Goal: Task Accomplishment & Management: Manage account settings

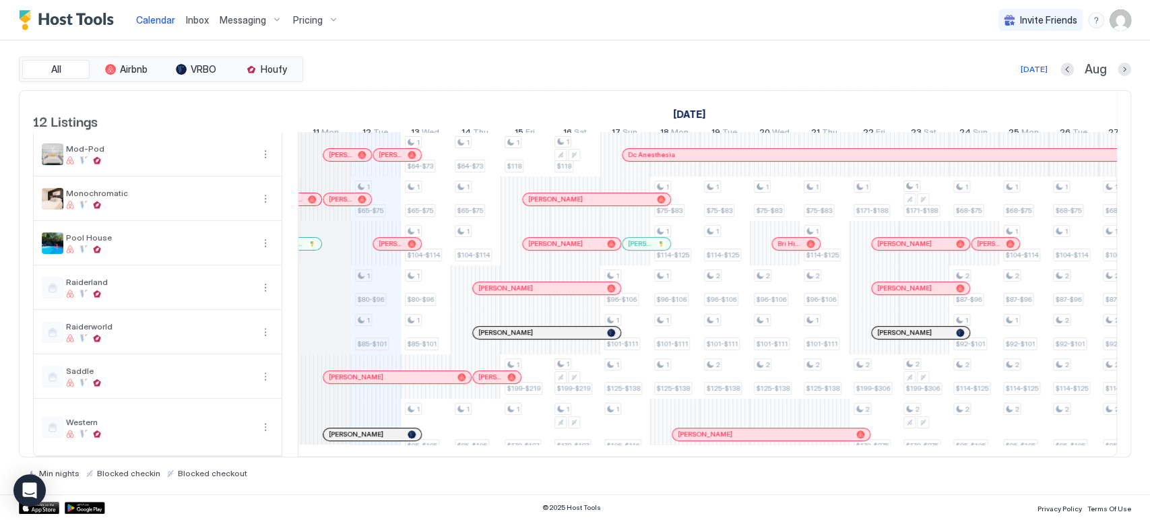
scroll to position [0, 526]
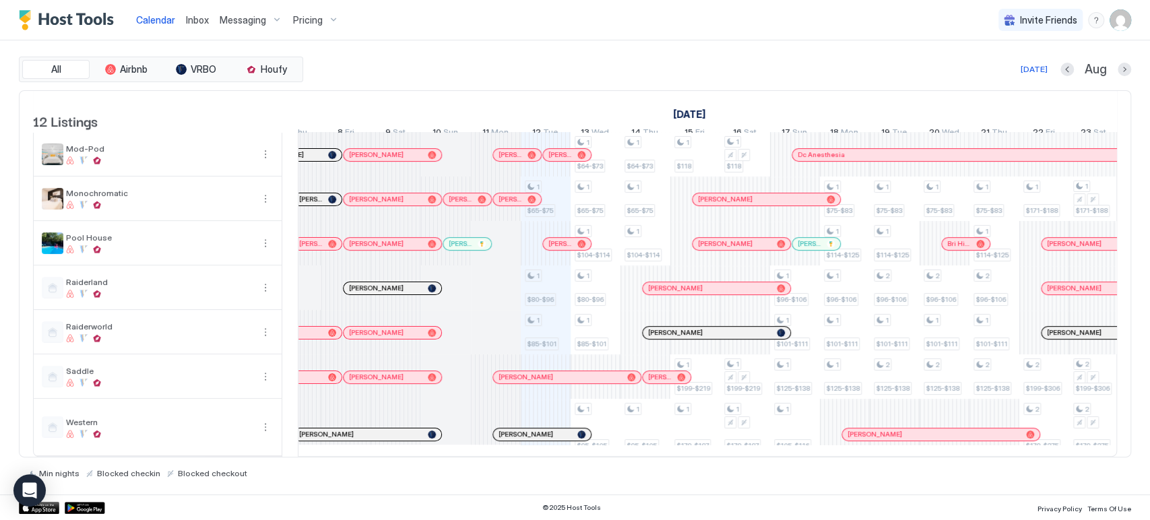
click at [710, 30] on div "Calendar Inbox Messaging Pricing Invite Friends CP" at bounding box center [575, 20] width 1150 height 40
click at [509, 55] on div "All Airbnb VRBO Houfy [DATE] [DATE] Listings [DATE] [DATE] [DATE] 28 Mon 29 Tue…" at bounding box center [575, 267] width 1113 height 454
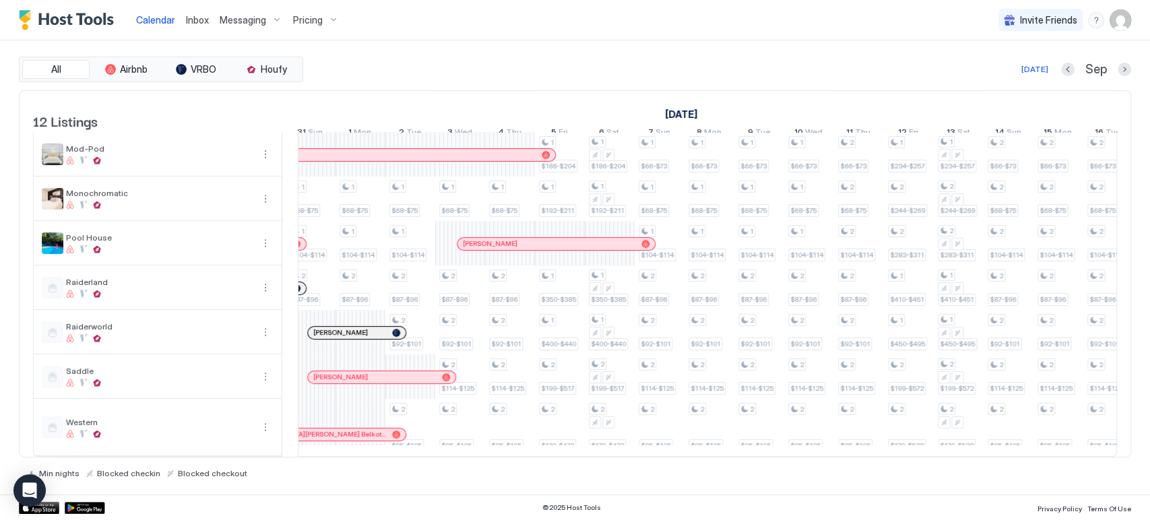
scroll to position [0, 1660]
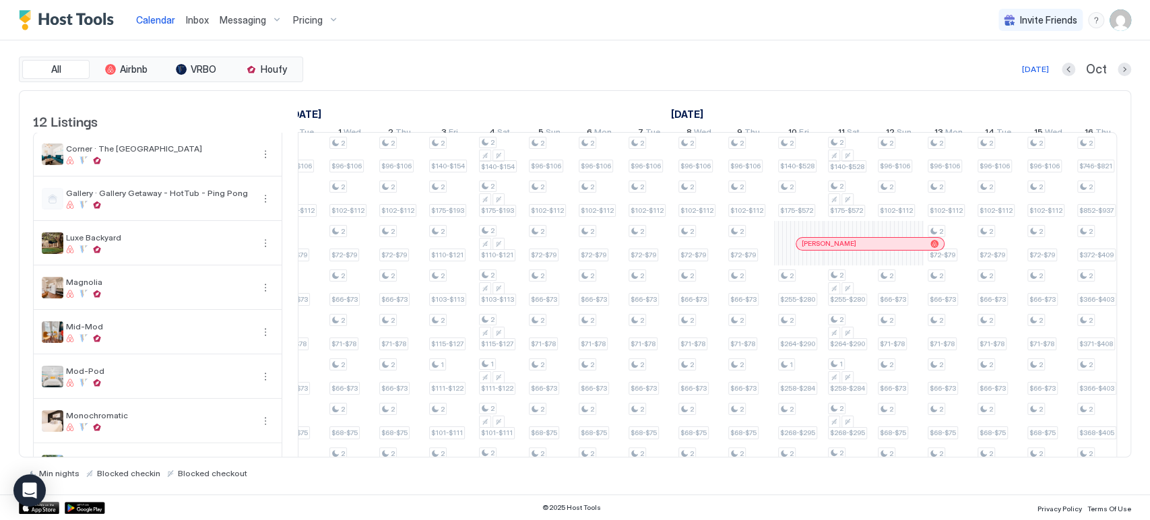
click at [842, 249] on div at bounding box center [842, 244] width 11 height 11
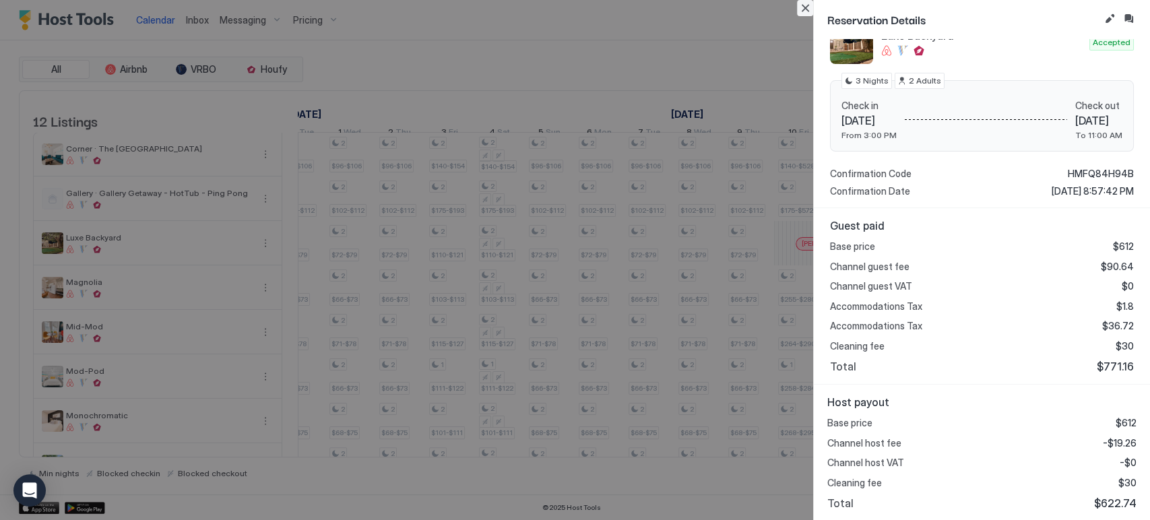
click at [805, 13] on button "Close" at bounding box center [805, 8] width 16 height 16
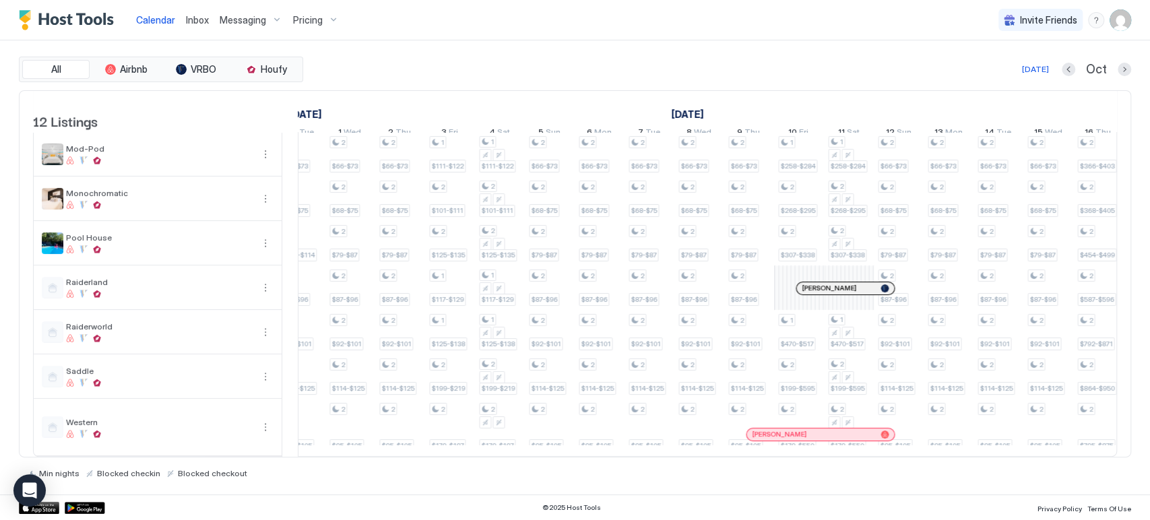
click at [840, 283] on div at bounding box center [841, 288] width 11 height 11
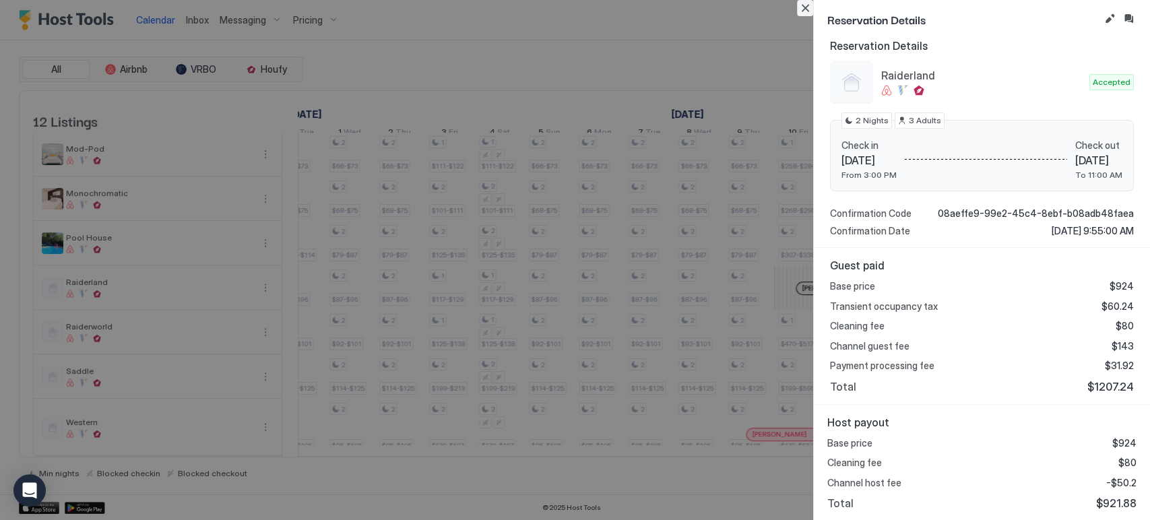
click at [808, 4] on button "Close" at bounding box center [805, 8] width 16 height 16
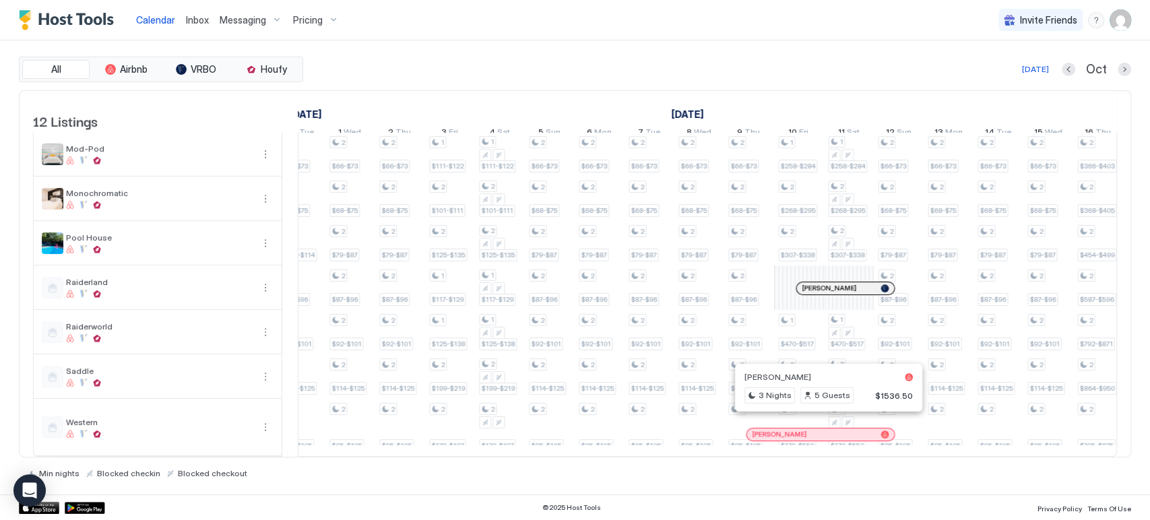
click at [824, 429] on div at bounding box center [824, 434] width 11 height 11
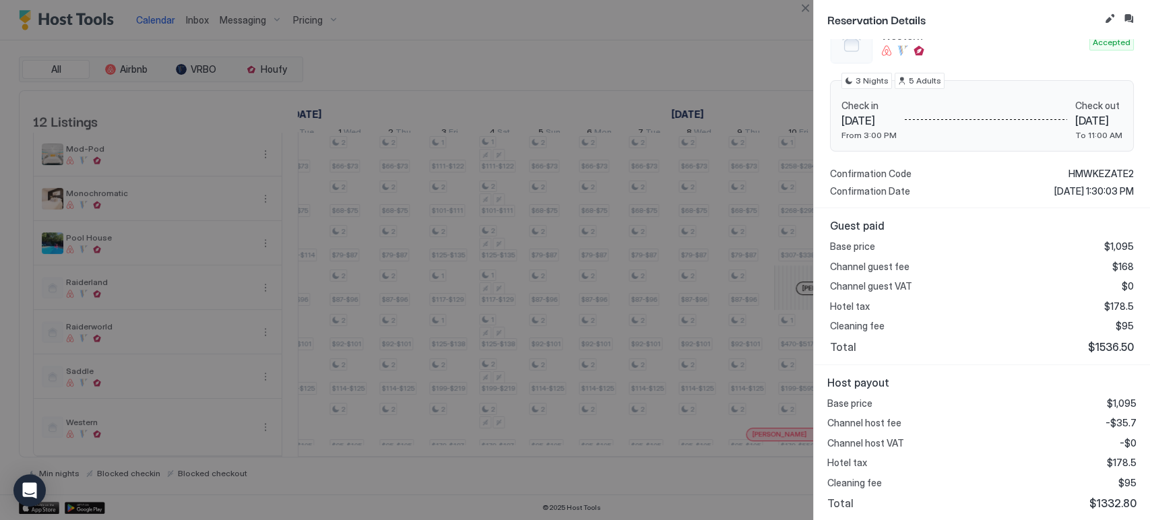
click at [801, 9] on button "Close" at bounding box center [805, 8] width 16 height 16
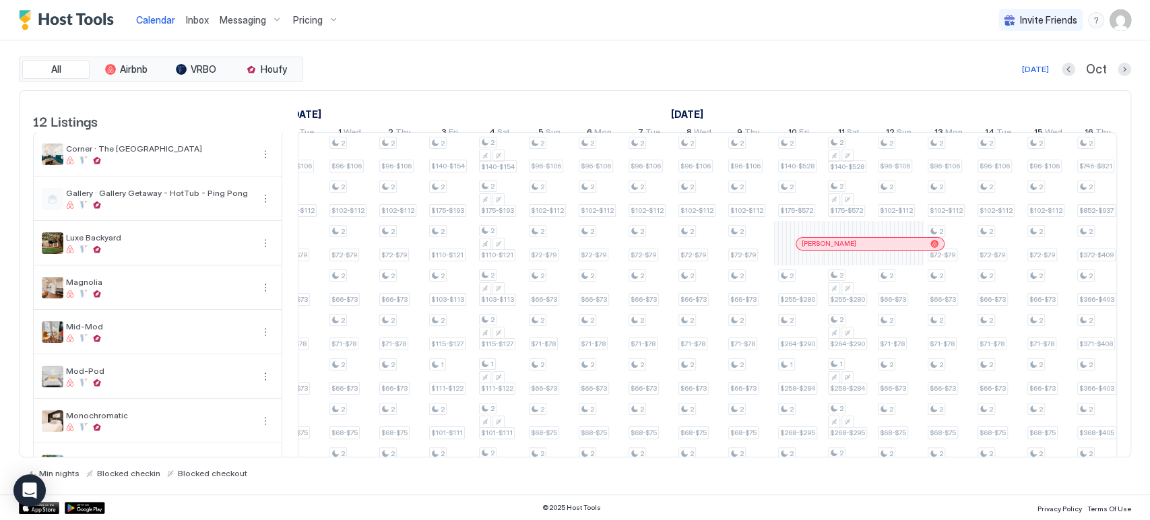
click at [804, 76] on div "[DATE] Oct" at bounding box center [719, 69] width 826 height 16
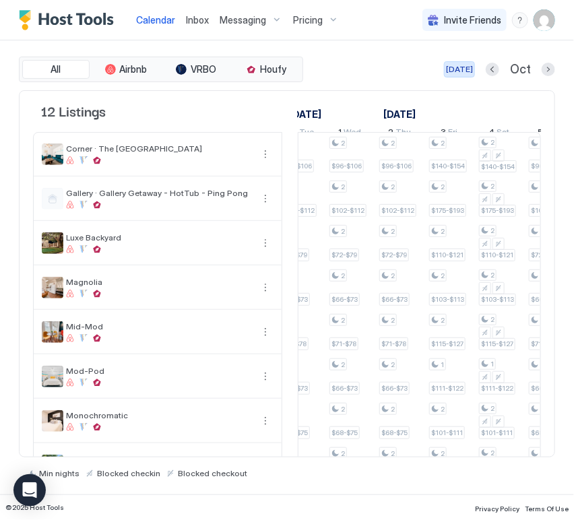
click at [472, 68] on div "[DATE]" at bounding box center [459, 69] width 27 height 12
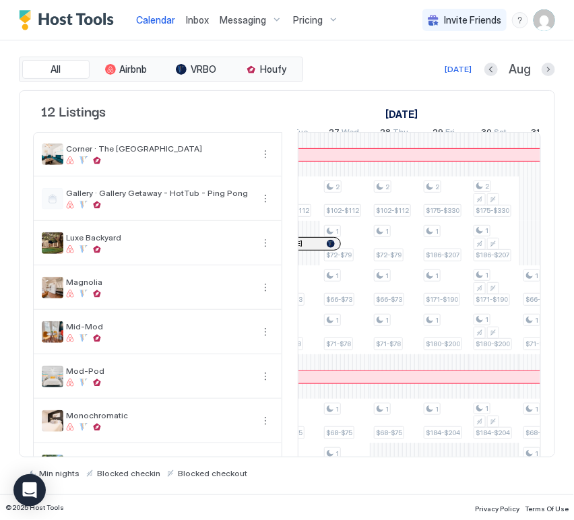
scroll to position [0, 1523]
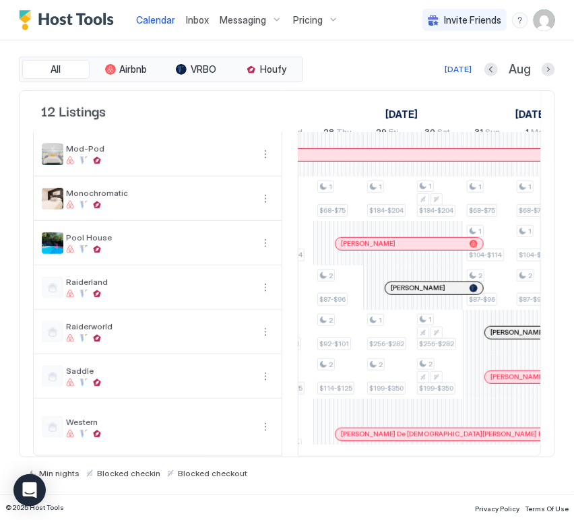
click at [0, 0] on div at bounding box center [0, 0] width 0 height 0
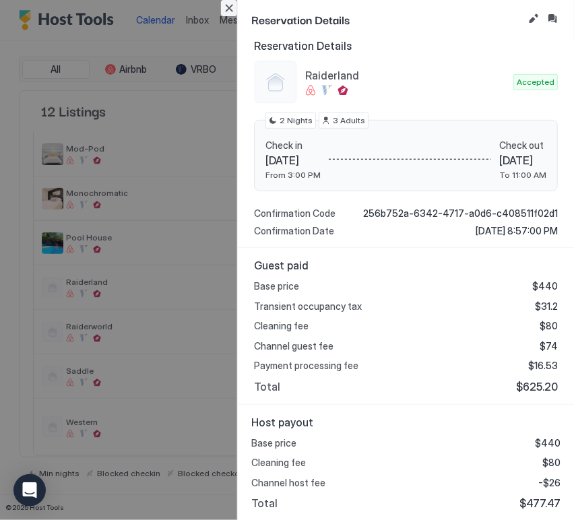
click at [226, 7] on button "Close" at bounding box center [229, 8] width 16 height 16
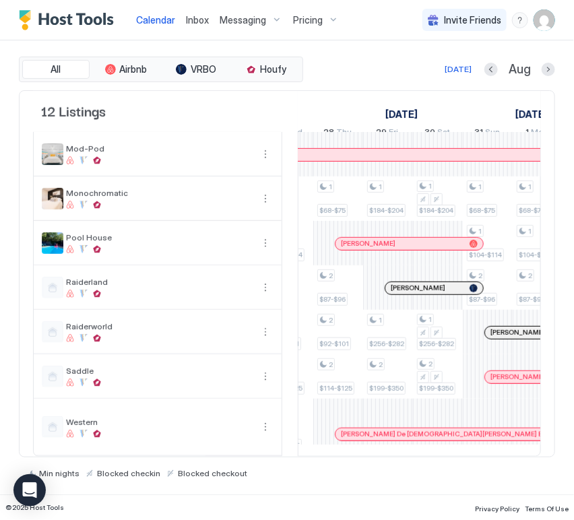
click at [416, 429] on div at bounding box center [417, 434] width 11 height 11
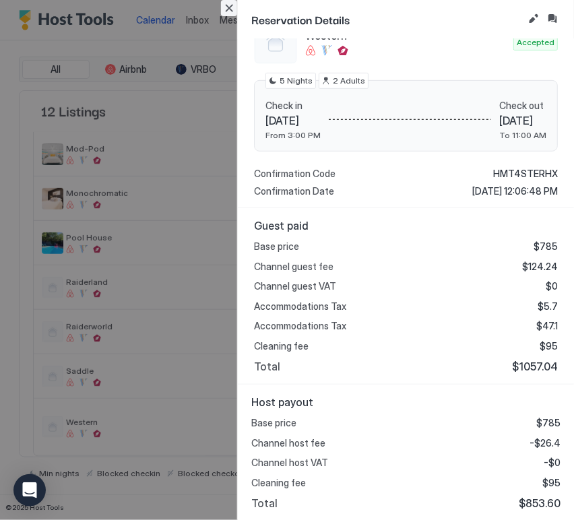
click at [228, 9] on button "Close" at bounding box center [229, 8] width 16 height 16
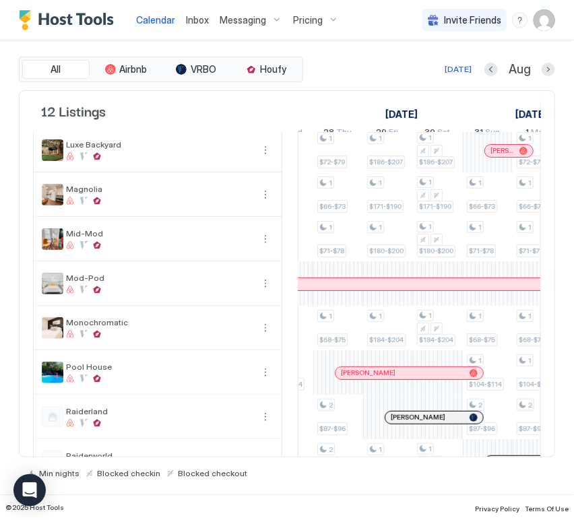
click at [450, 379] on div at bounding box center [450, 373] width 11 height 11
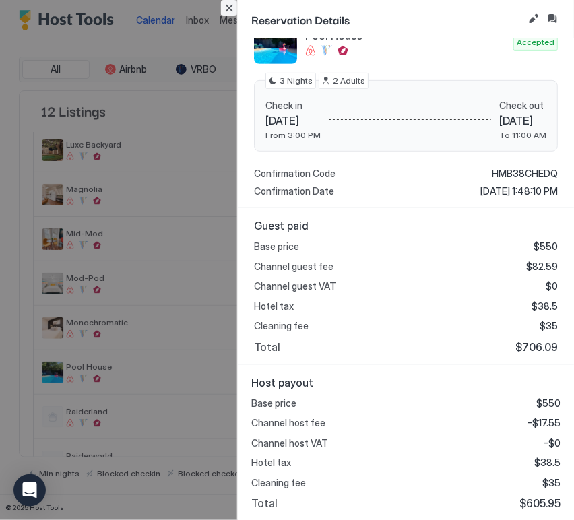
click at [221, 7] on button "Close" at bounding box center [229, 8] width 16 height 16
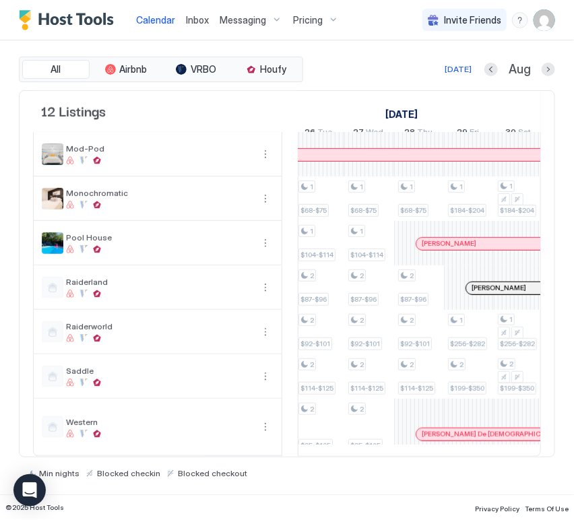
scroll to position [0, 1539]
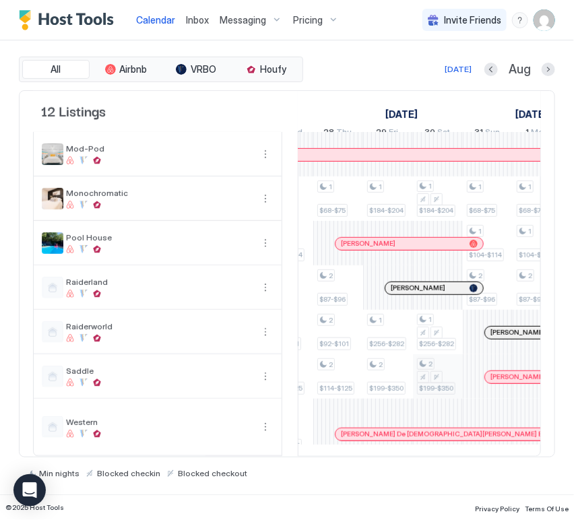
click at [437, 351] on div "1 $68-$79 1 $65-$75 1 $80-$96 1 $85-$101 1 $68-$79 1 $64-$73 1 $65-$75 1 $104-$…" at bounding box center [163, 183] width 2793 height 546
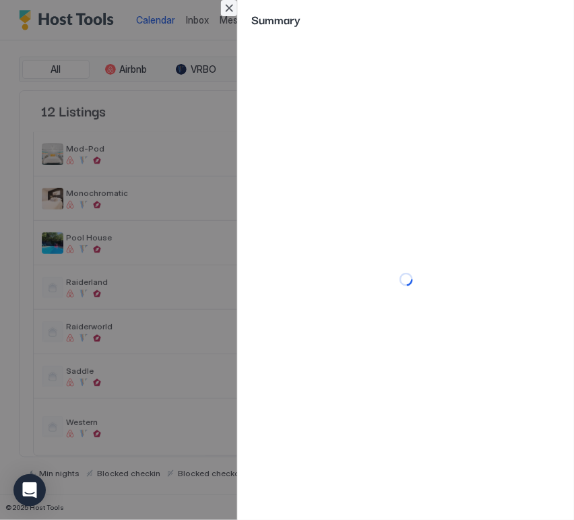
click at [230, 6] on button "Close" at bounding box center [229, 8] width 16 height 16
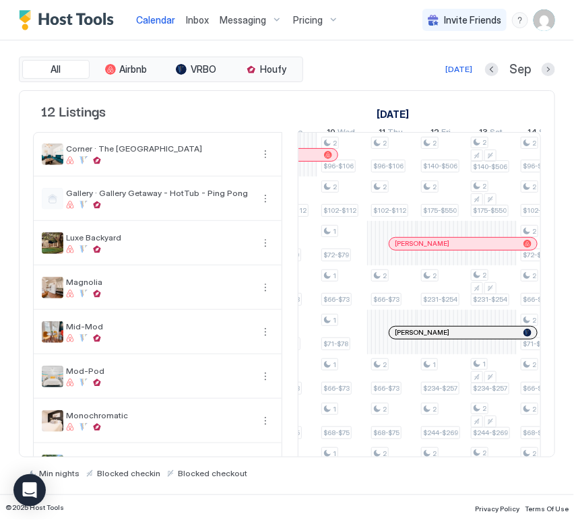
click at [462, 249] on div at bounding box center [462, 244] width 11 height 11
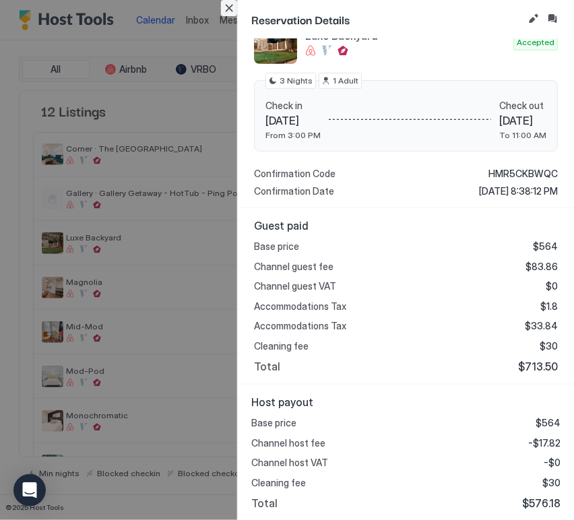
click at [228, 9] on button "Close" at bounding box center [229, 8] width 16 height 16
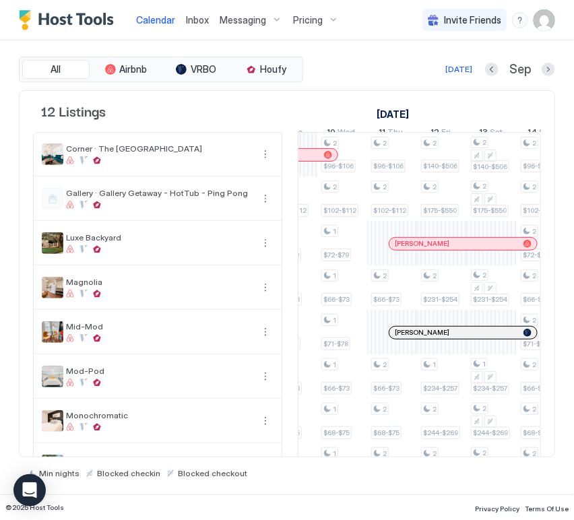
click at [458, 337] on div "[PERSON_NAME]" at bounding box center [456, 332] width 123 height 9
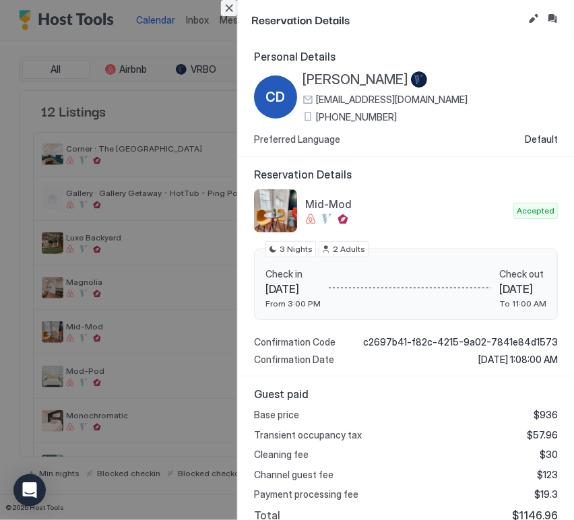
click at [224, 9] on button "Close" at bounding box center [229, 8] width 16 height 16
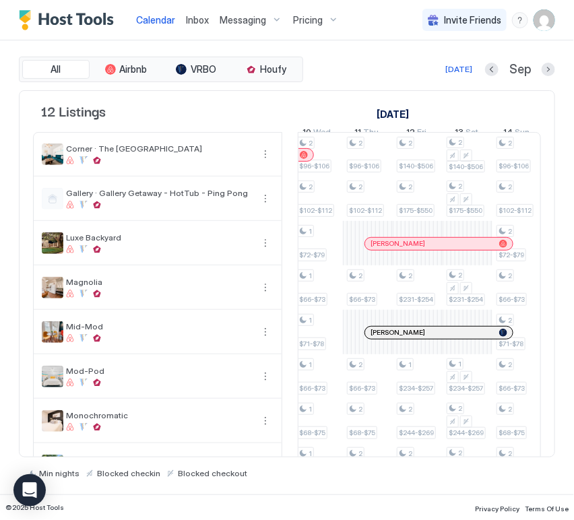
click at [423, 249] on div at bounding box center [424, 244] width 11 height 11
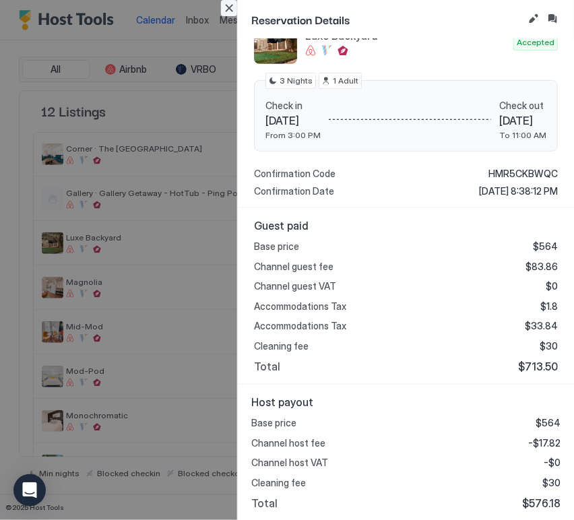
click at [230, 2] on button "Close" at bounding box center [229, 8] width 16 height 16
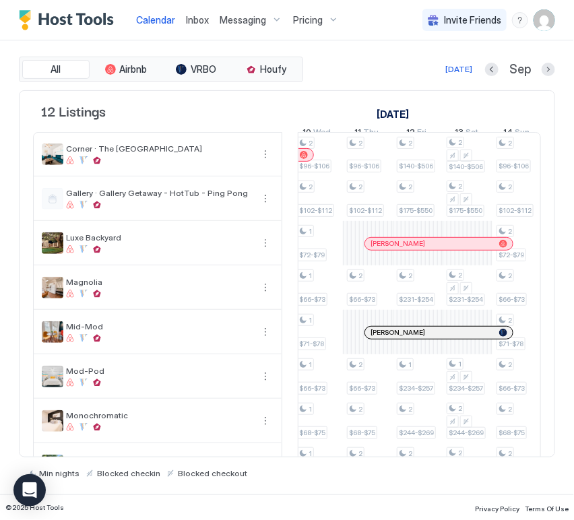
click at [0, 0] on div at bounding box center [0, 0] width 0 height 0
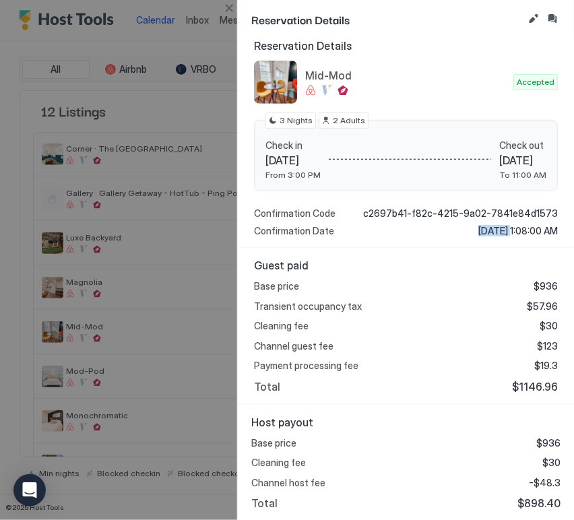
drag, startPoint x: 450, startPoint y: 230, endPoint x: 474, endPoint y: 230, distance: 24.9
click at [478, 230] on span "[DATE] 1:08:00 AM" at bounding box center [518, 231] width 80 height 12
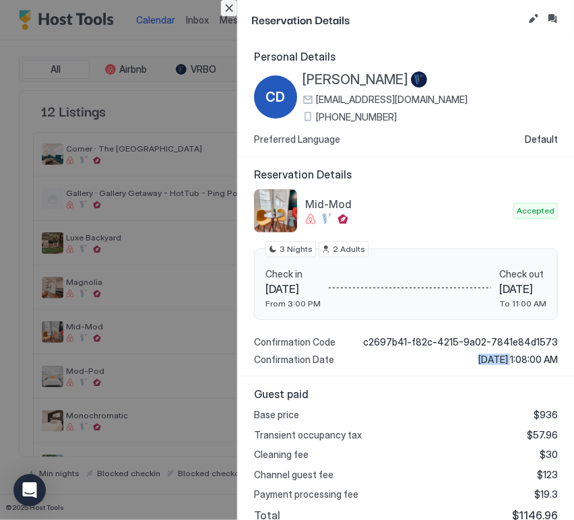
click at [225, 11] on button "Close" at bounding box center [229, 8] width 16 height 16
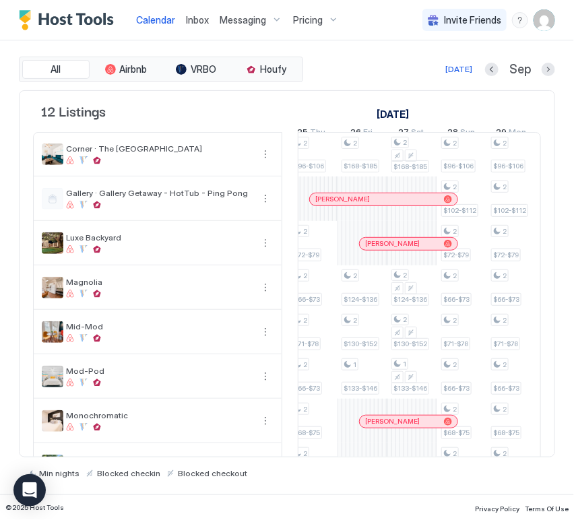
scroll to position [0, 1890]
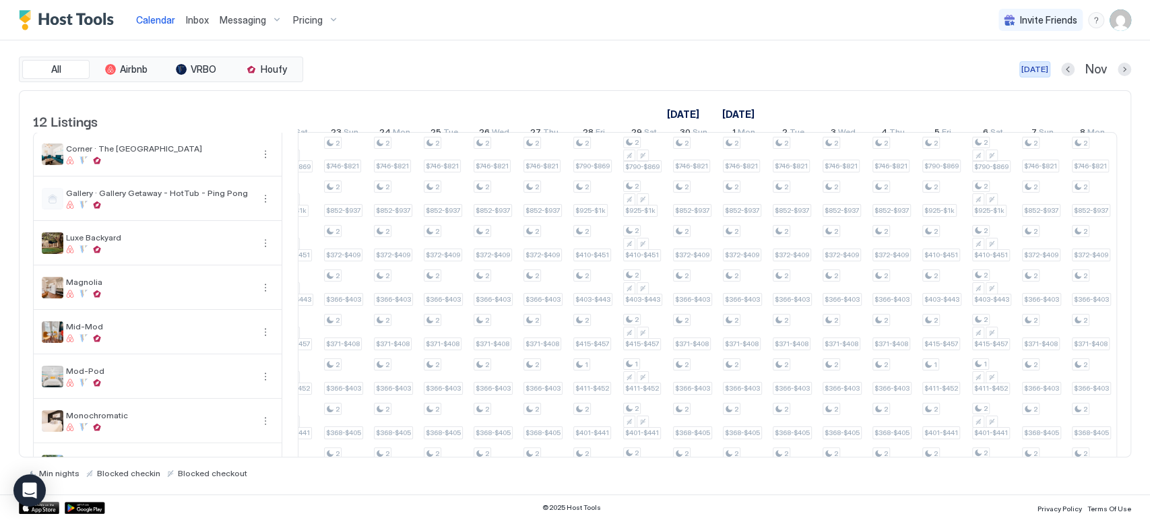
click at [1033, 68] on div "[DATE]" at bounding box center [1035, 69] width 27 height 12
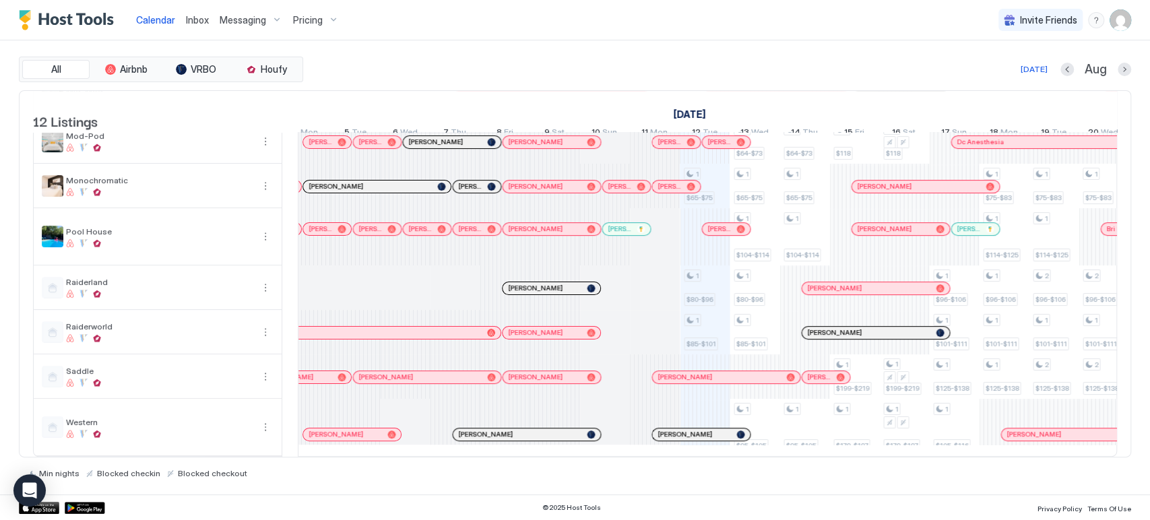
scroll to position [0, 1315]
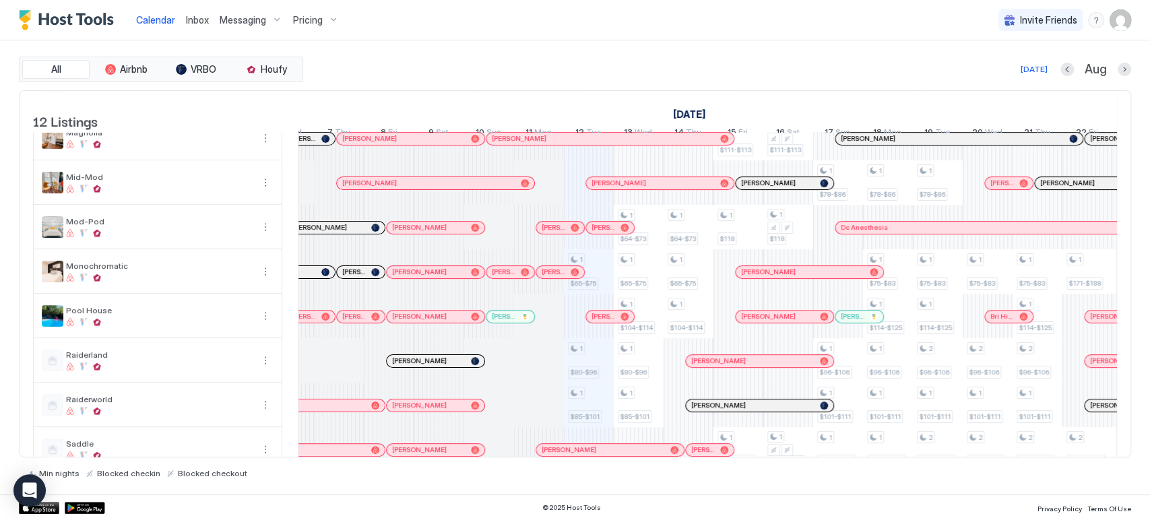
scroll to position [0, 487]
